Goal: Find specific page/section: Find specific page/section

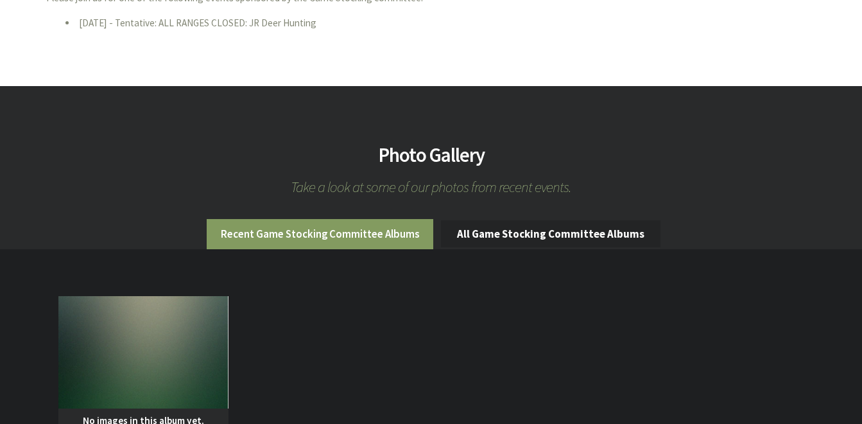
scroll to position [1105, 0]
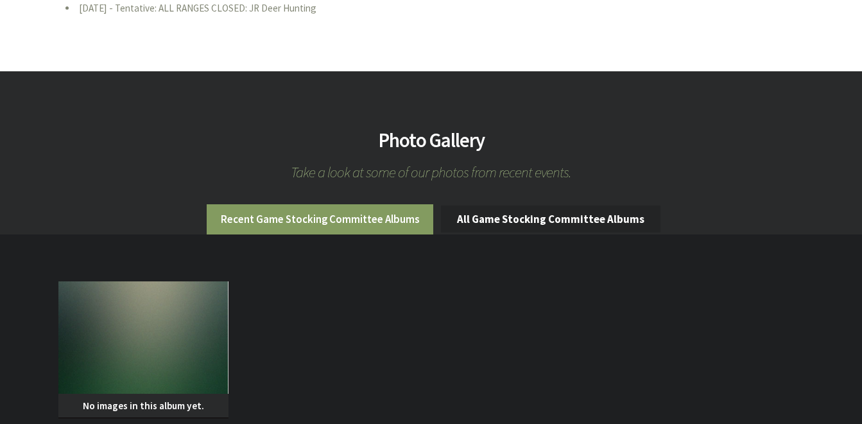
click at [391, 204] on li "Recent Game Stocking Committee Albums" at bounding box center [320, 219] width 227 height 30
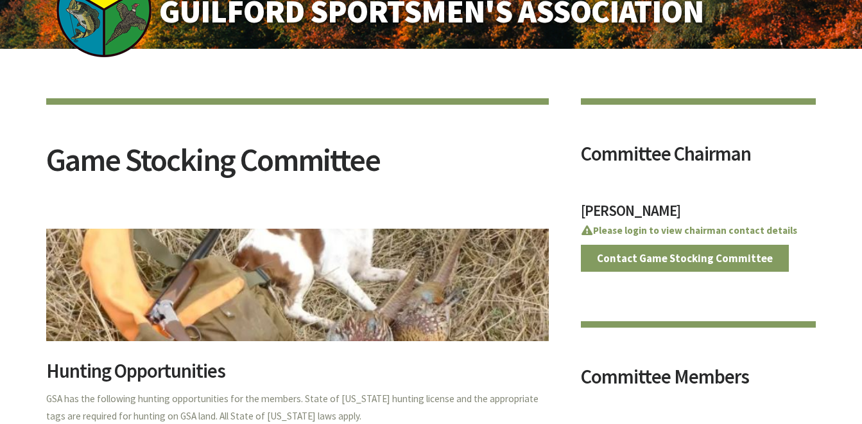
scroll to position [0, 0]
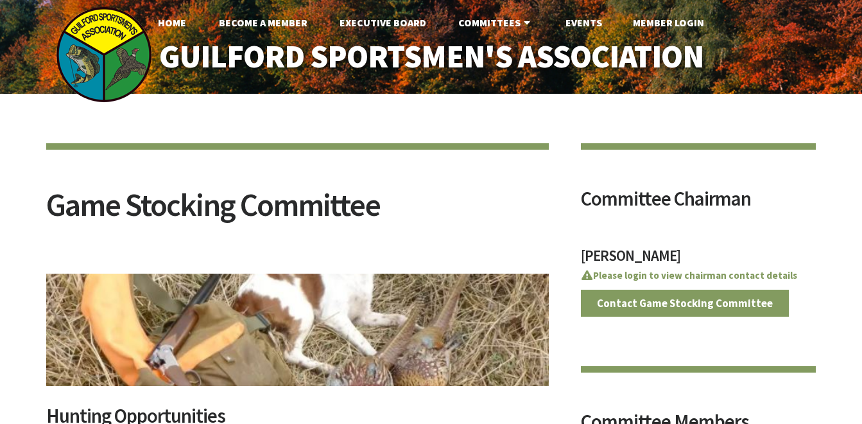
click at [206, 212] on h2 "Game Stocking Committee" at bounding box center [297, 213] width 503 height 48
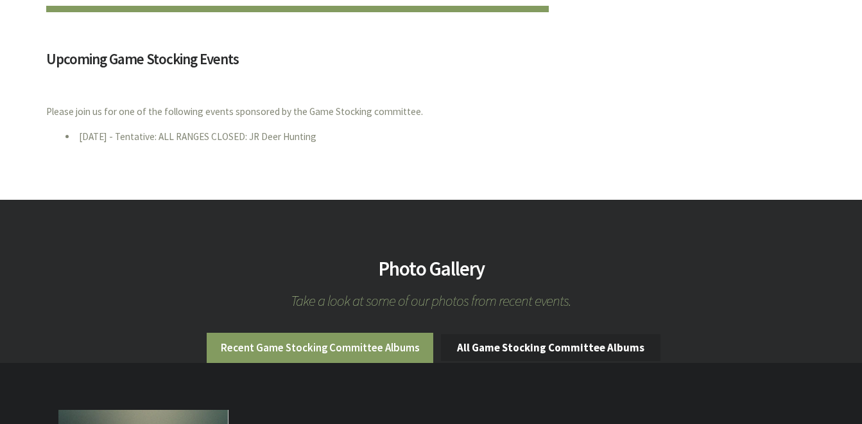
scroll to position [1002, 0]
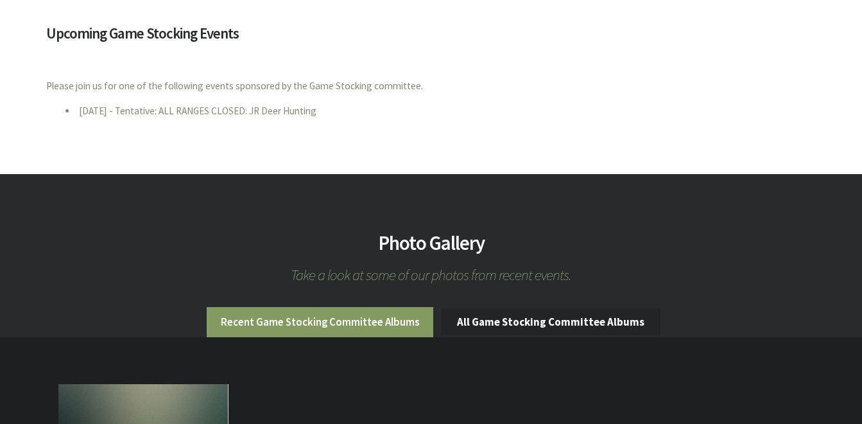
click at [404, 307] on li "Recent Game Stocking Committee Albums" at bounding box center [320, 322] width 227 height 30
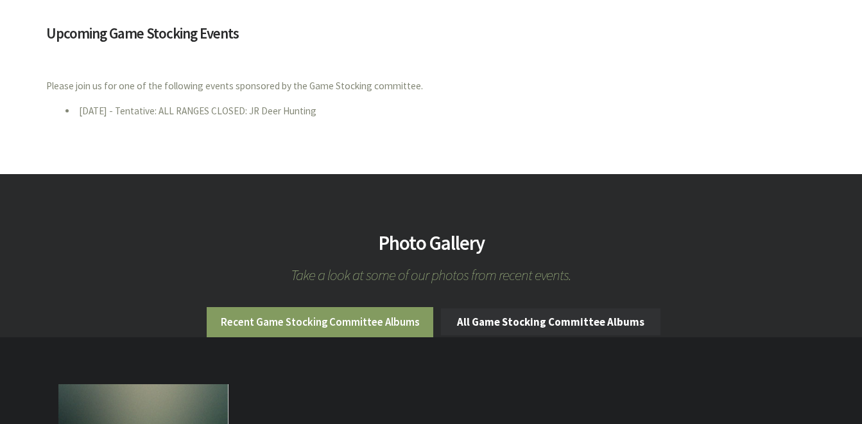
click at [525, 308] on link "All Game Stocking Committee Albums" at bounding box center [551, 321] width 220 height 27
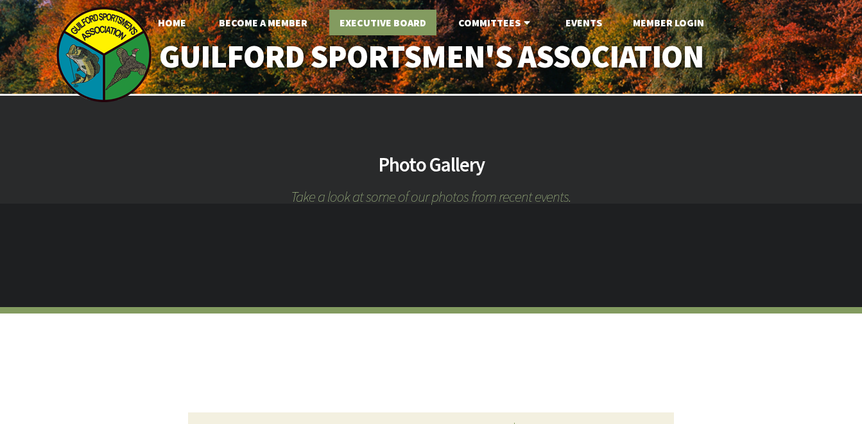
click at [378, 21] on link "Executive Board" at bounding box center [382, 23] width 107 height 26
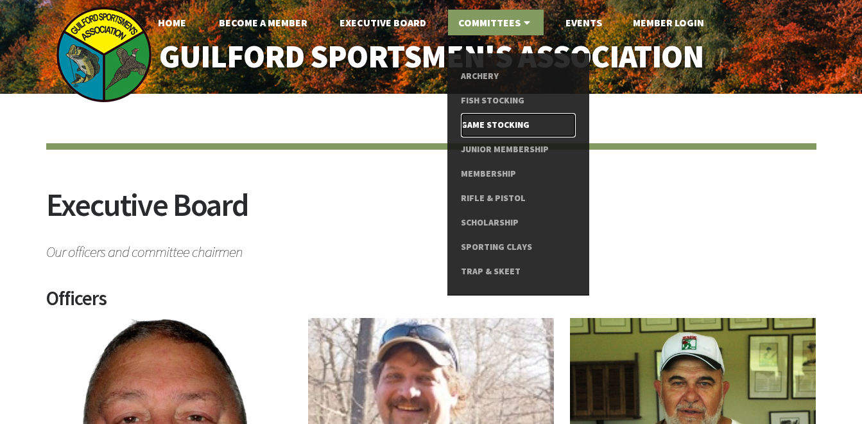
click at [520, 121] on link "Game Stocking" at bounding box center [518, 125] width 115 height 24
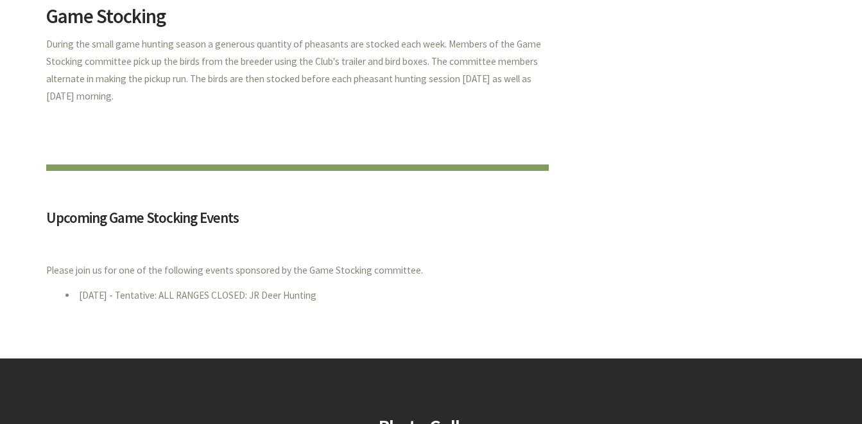
scroll to position [822, 0]
